Goal: Information Seeking & Learning: Learn about a topic

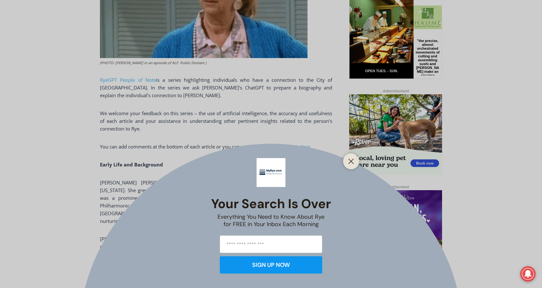
scroll to position [372, 0]
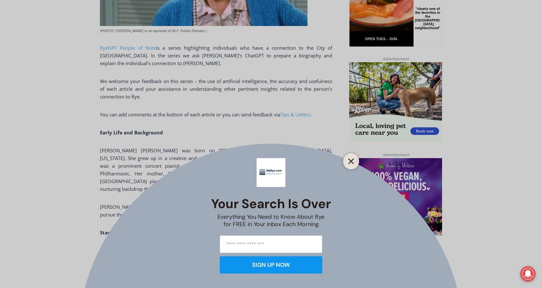
click at [352, 158] on button "Close" at bounding box center [351, 161] width 9 height 9
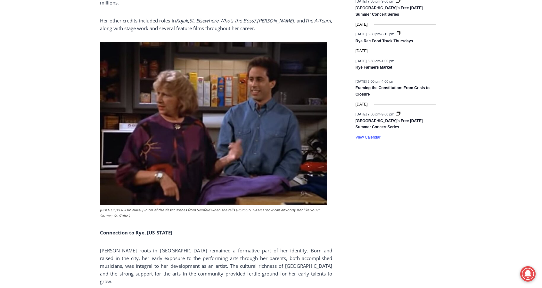
scroll to position [981, 0]
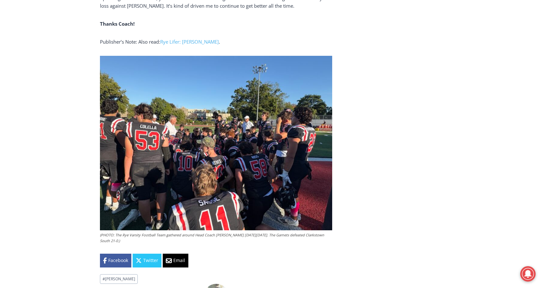
scroll to position [1943, 0]
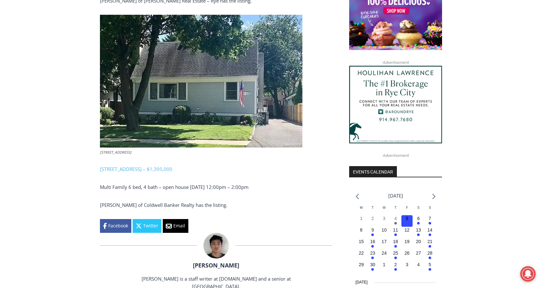
scroll to position [566, 0]
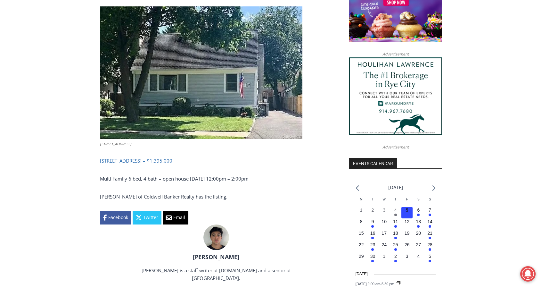
click at [170, 164] on link "134-136 Dearborn Avenue, Rye – $1,395,000" at bounding box center [136, 160] width 72 height 6
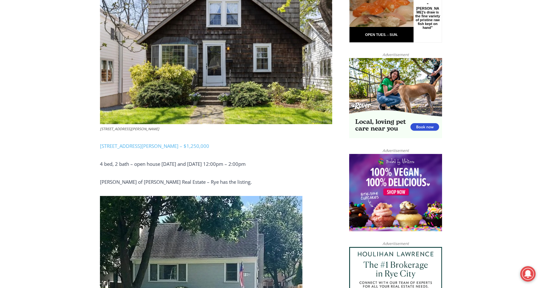
scroll to position [341, 0]
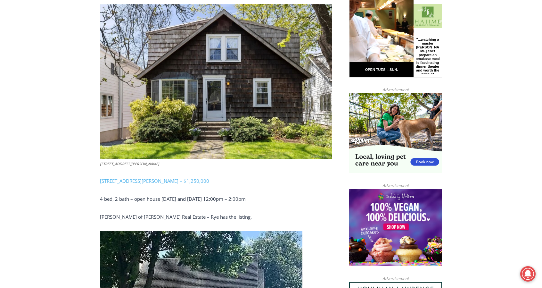
click at [192, 111] on img at bounding box center [216, 81] width 232 height 155
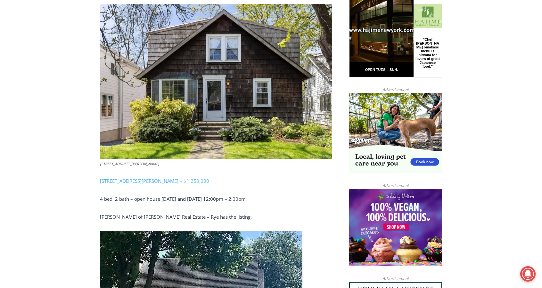
click at [237, 105] on img at bounding box center [216, 81] width 232 height 155
click at [164, 184] on link "504 Milton Road, Rye – $1,250,000" at bounding box center [154, 181] width 109 height 6
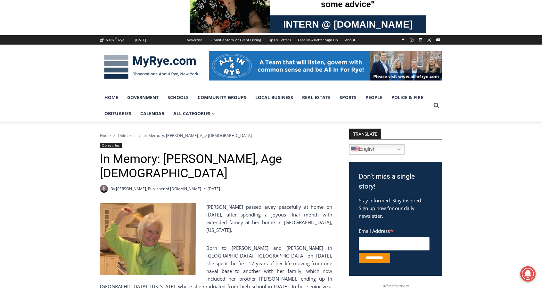
scroll to position [32, 0]
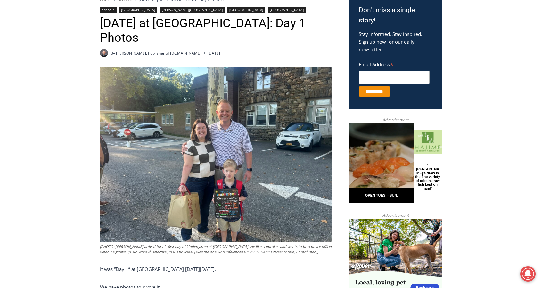
scroll to position [213, 0]
